Goal: Information Seeking & Learning: Check status

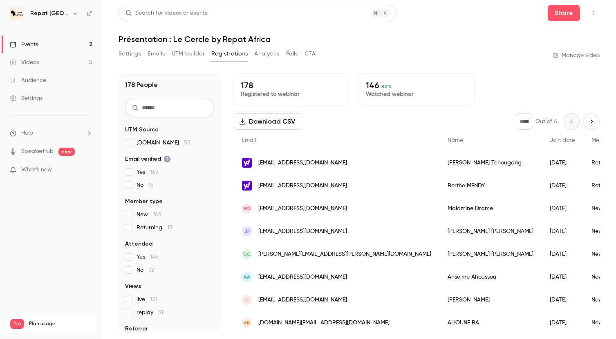
click at [59, 43] on link "Events 2" at bounding box center [51, 45] width 102 height 18
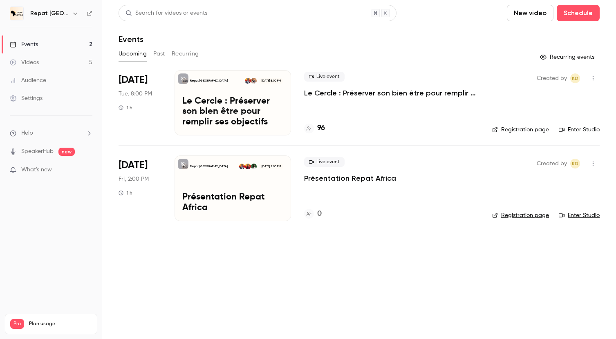
click at [318, 128] on h4 "96" at bounding box center [321, 128] width 8 height 11
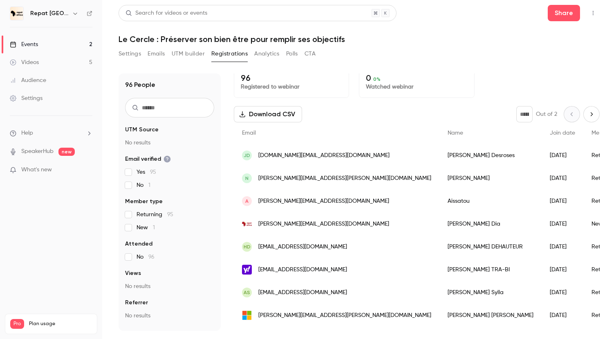
scroll to position [9, 0]
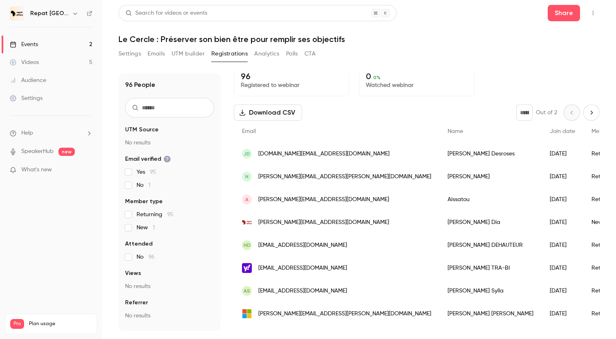
click at [34, 60] on div "Videos" at bounding box center [24, 62] width 29 height 8
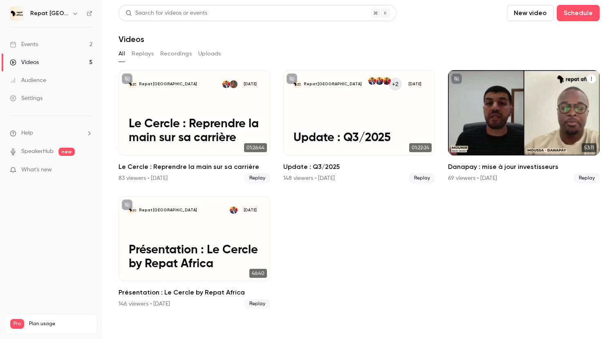
click at [451, 177] on div "69 viewers • 5 days ago" at bounding box center [472, 178] width 49 height 8
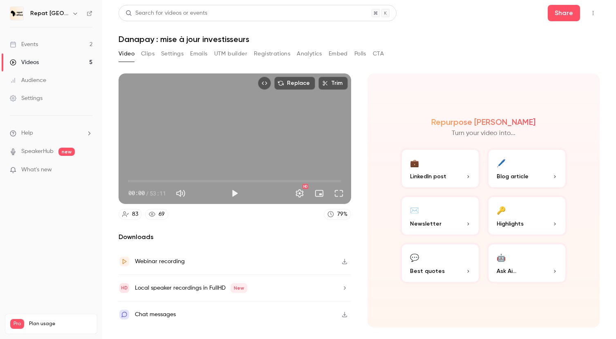
click at [158, 216] on div "69" at bounding box center [161, 214] width 6 height 9
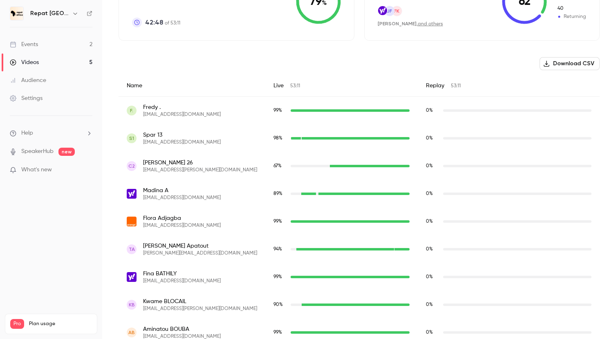
scroll to position [231, 0]
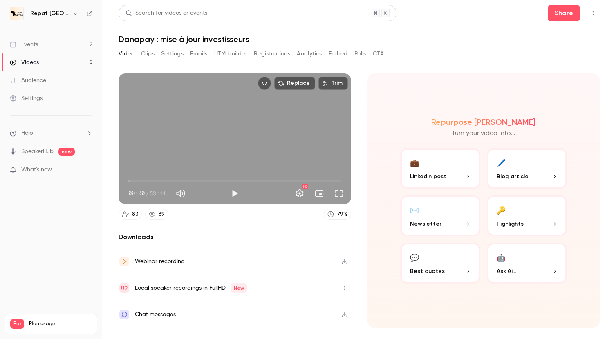
click at [154, 214] on icon at bounding box center [152, 214] width 7 height 7
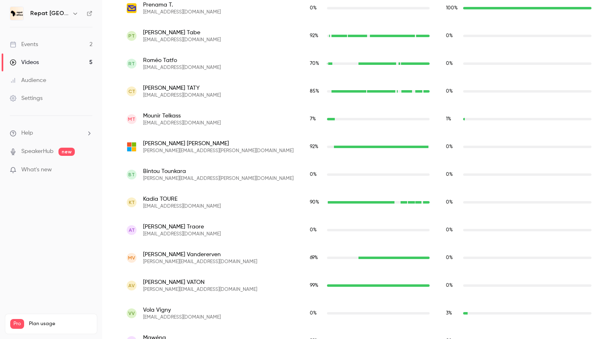
scroll to position [2309, 0]
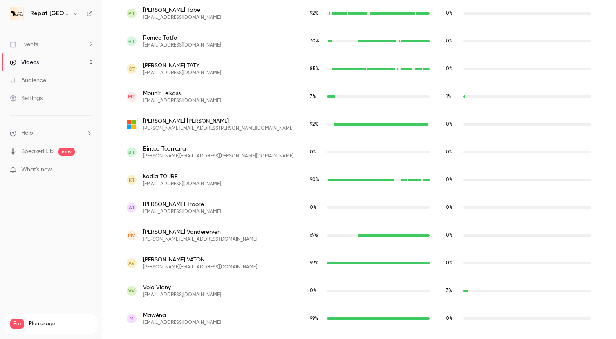
click at [39, 45] on link "Events 2" at bounding box center [51, 45] width 102 height 18
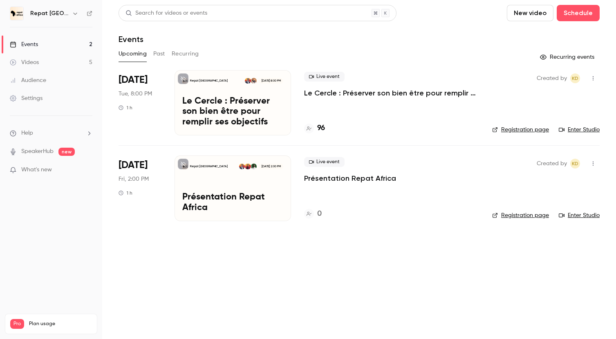
click at [320, 127] on h4 "96" at bounding box center [321, 128] width 8 height 11
